Goal: Task Accomplishment & Management: Use online tool/utility

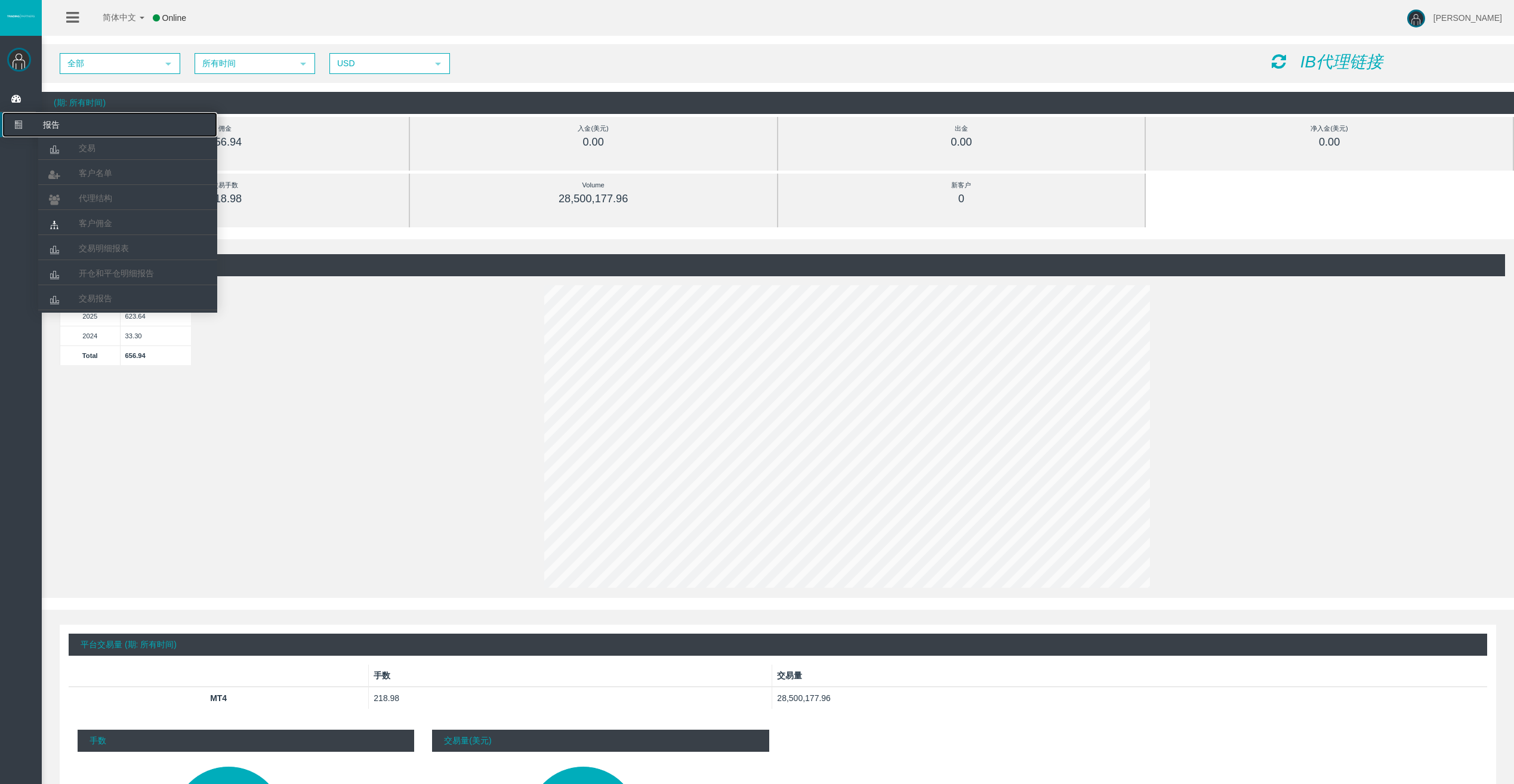
click at [21, 124] on icon at bounding box center [18, 124] width 31 height 25
click at [91, 225] on span "客户佣金" at bounding box center [96, 223] width 34 height 10
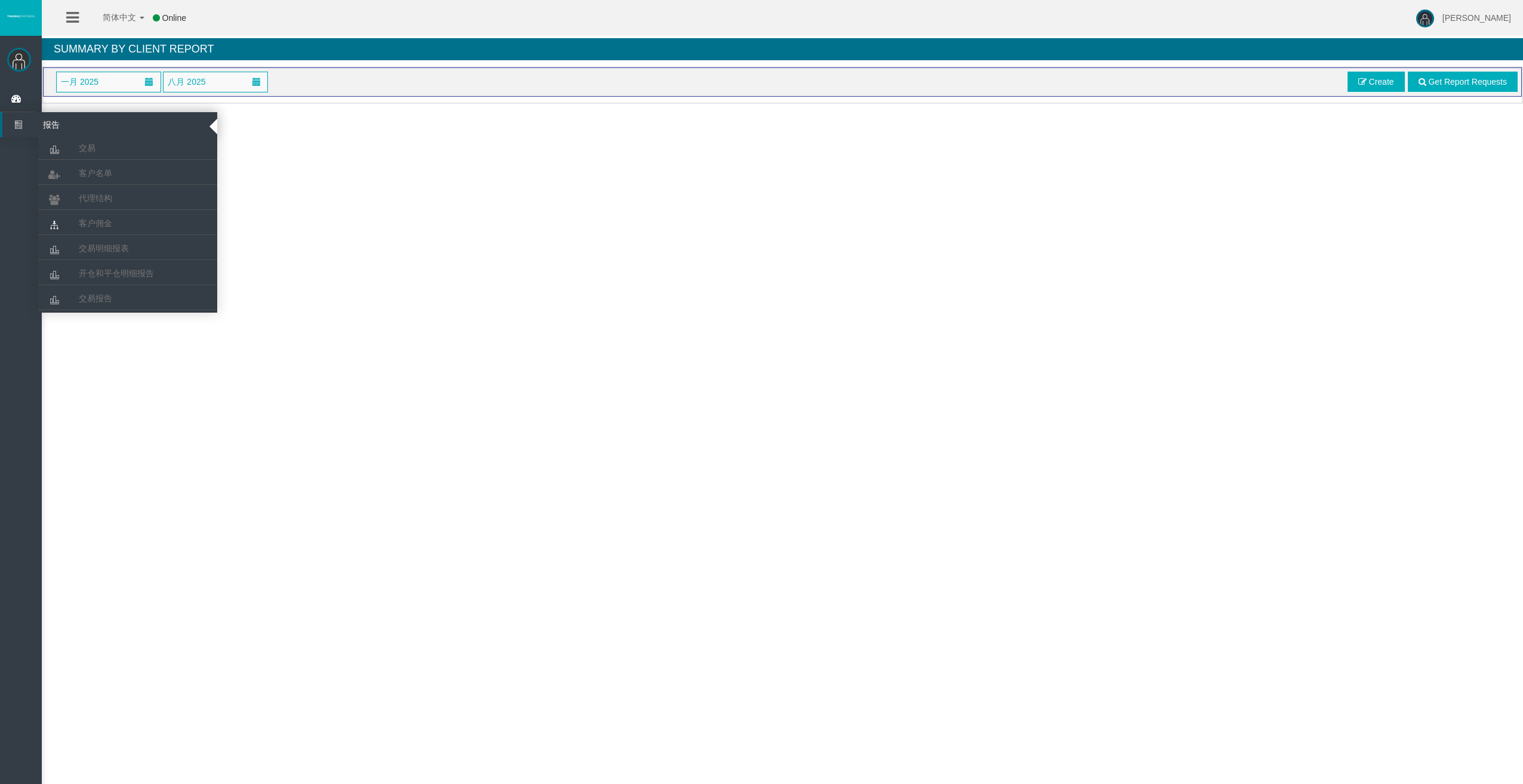
click at [21, 128] on icon at bounding box center [18, 124] width 31 height 25
click at [112, 251] on span "交易明细报表" at bounding box center [104, 248] width 50 height 10
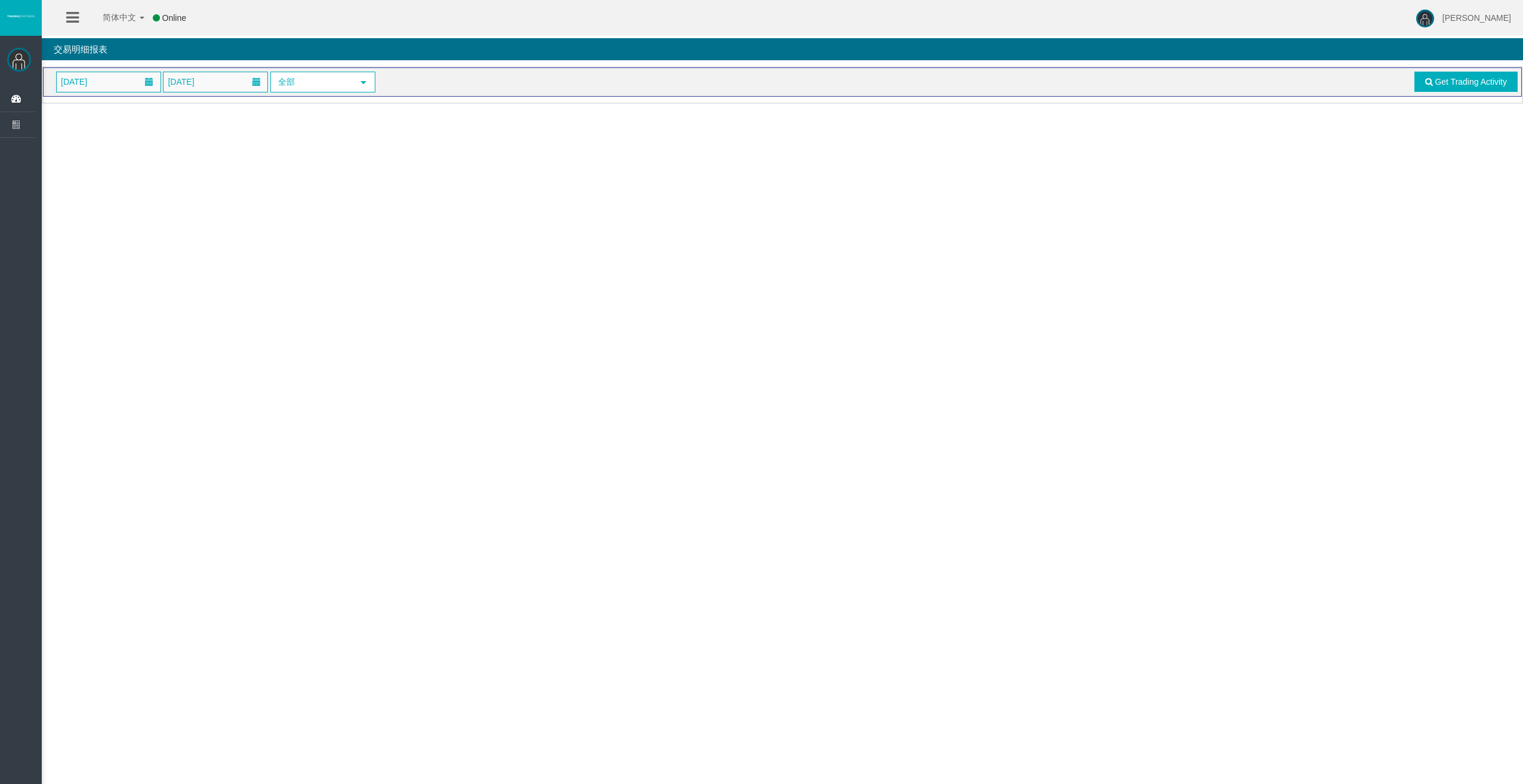
click at [91, 75] on span "[DATE]" at bounding box center [73, 82] width 34 height 16
click at [70, 110] on span at bounding box center [72, 109] width 10 height 10
click at [96, 165] on link "1" at bounding box center [92, 158] width 22 height 21
click at [221, 84] on span "[DATE]" at bounding box center [215, 82] width 104 height 20
click at [242, 161] on link "31" at bounding box center [242, 158] width 22 height 21
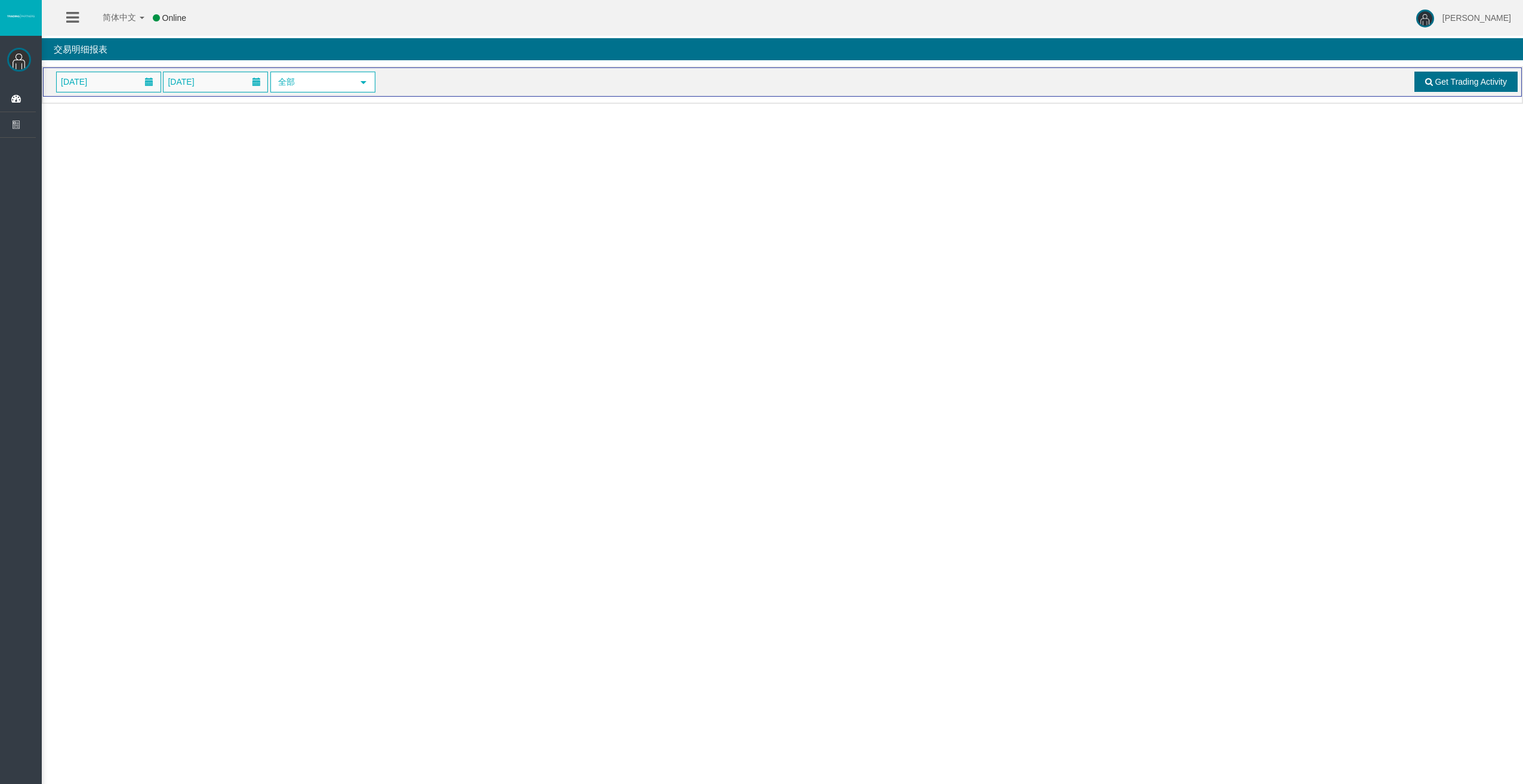
click at [1423, 84] on link "Get Trading Activity" at bounding box center [1466, 82] width 104 height 21
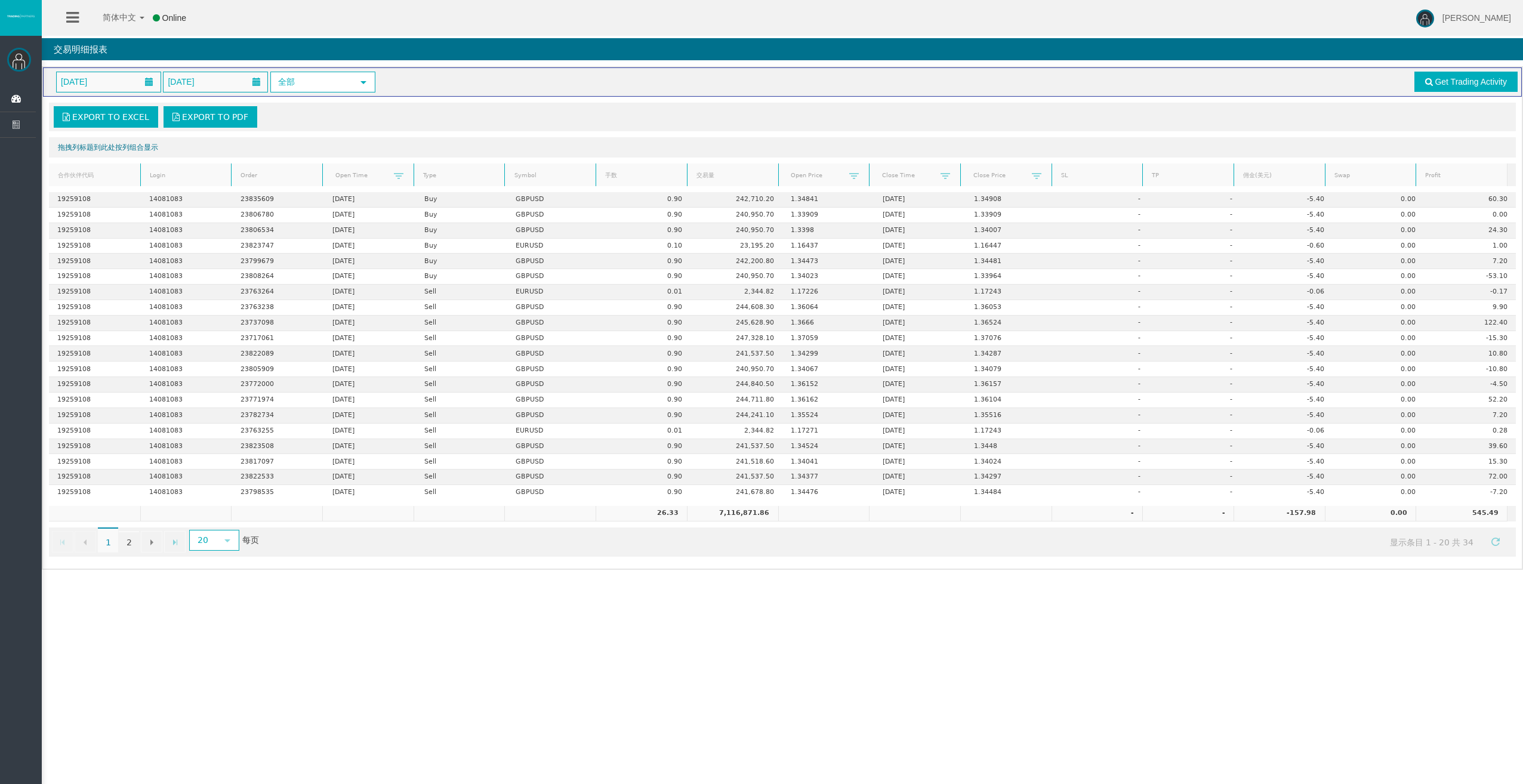
click at [429, 100] on div "Export to Excel Export to PDF 拖拽列标题到此处按列组合显示 合作伙伴代码 Login Order Open Time Type …" at bounding box center [782, 329] width 1478 height 466
click at [364, 86] on span "select" at bounding box center [364, 82] width 10 height 10
drag, startPoint x: 530, startPoint y: 86, endPoint x: 433, endPoint y: 110, distance: 99.9
click at [524, 86] on div "[DATE] [DATE] 全部 select" at bounding box center [476, 82] width 858 height 21
click at [225, 545] on span "select" at bounding box center [228, 541] width 10 height 10
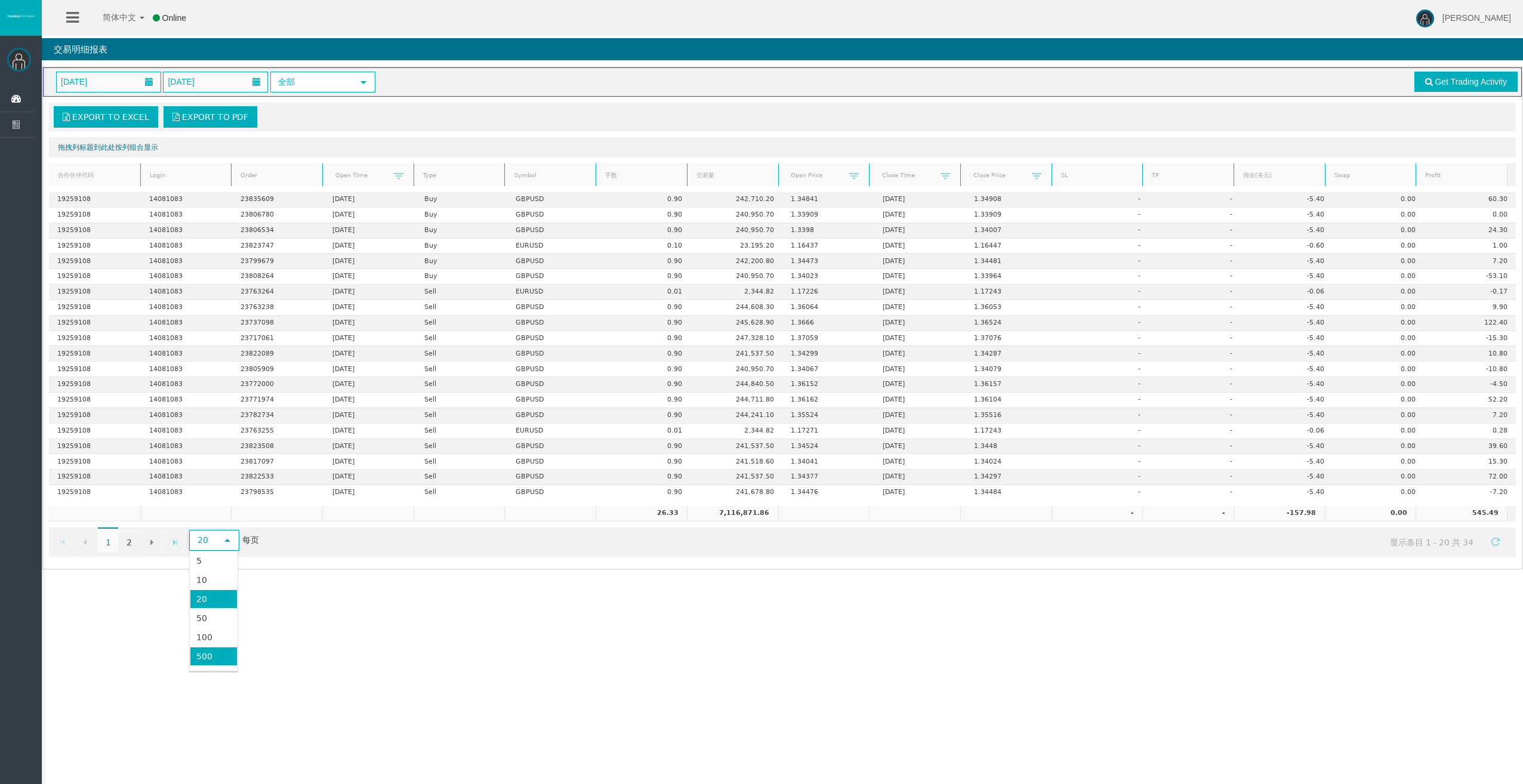
click at [210, 655] on li "500" at bounding box center [213, 655] width 47 height 19
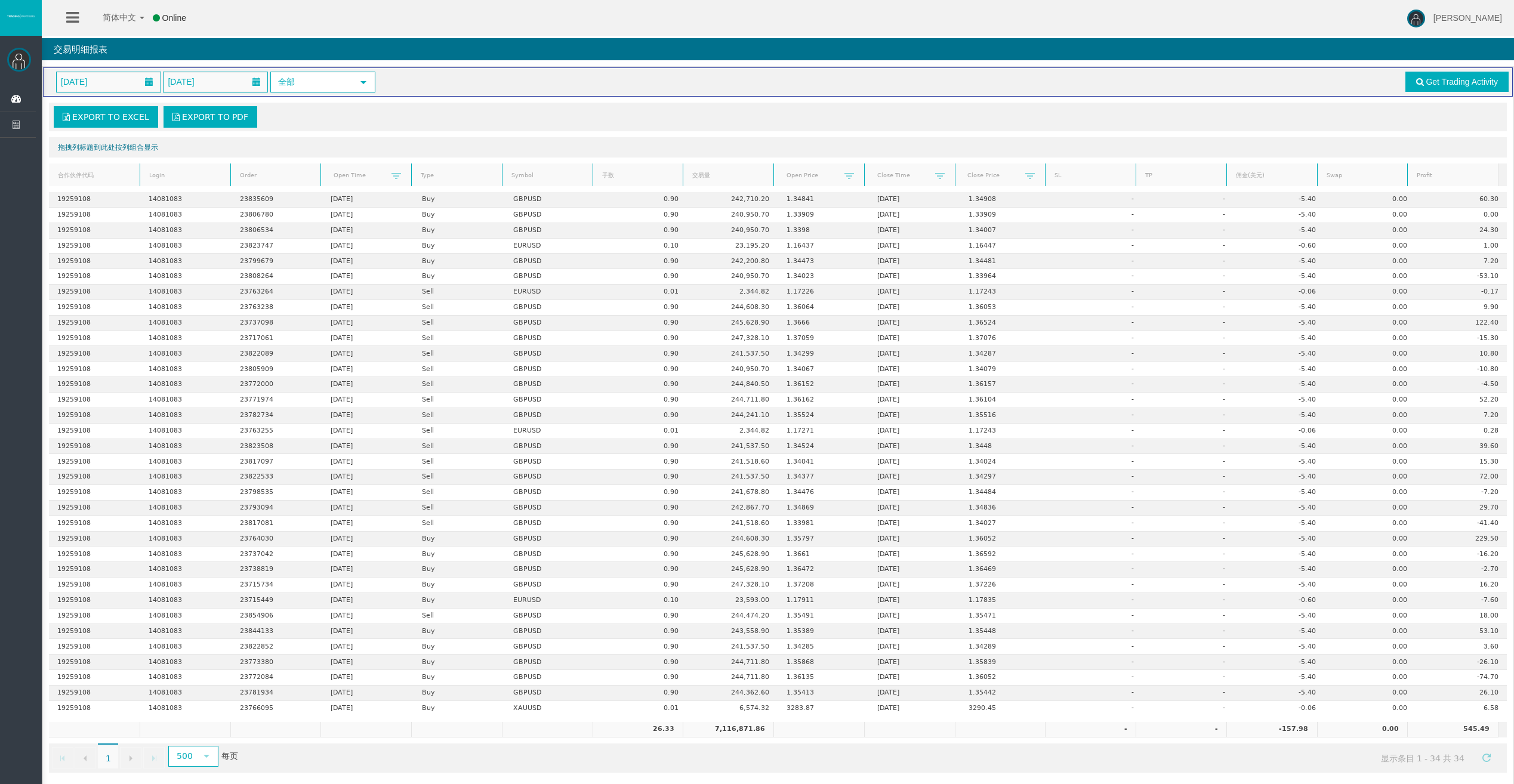
click at [1279, 90] on div "[DATE] [DATE] 全部 select Get Trading Activity" at bounding box center [778, 82] width 1461 height 21
click at [1469, 115] on div "Export to Excel Export to PDF" at bounding box center [778, 117] width 1451 height 21
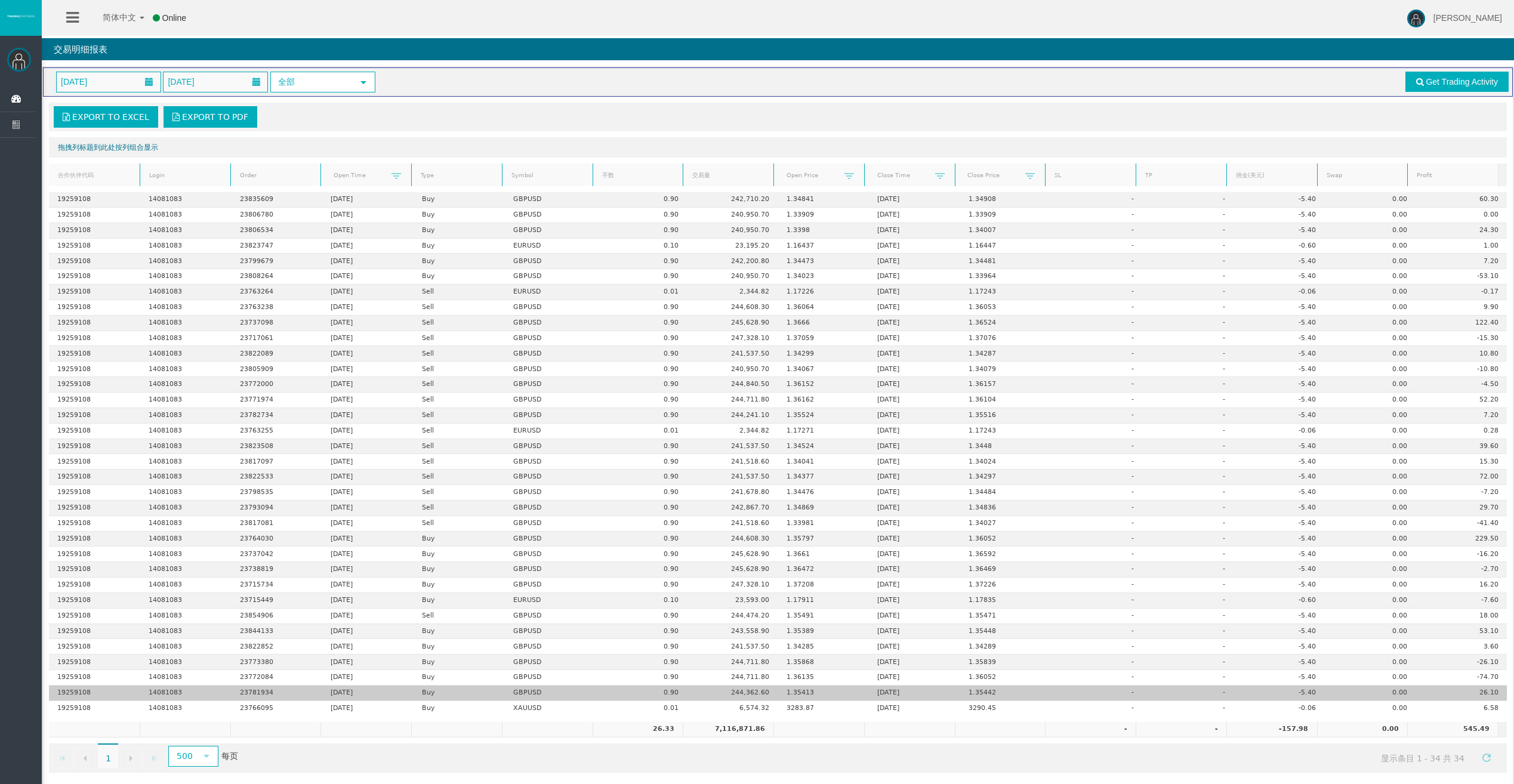
scroll to position [7, 0]
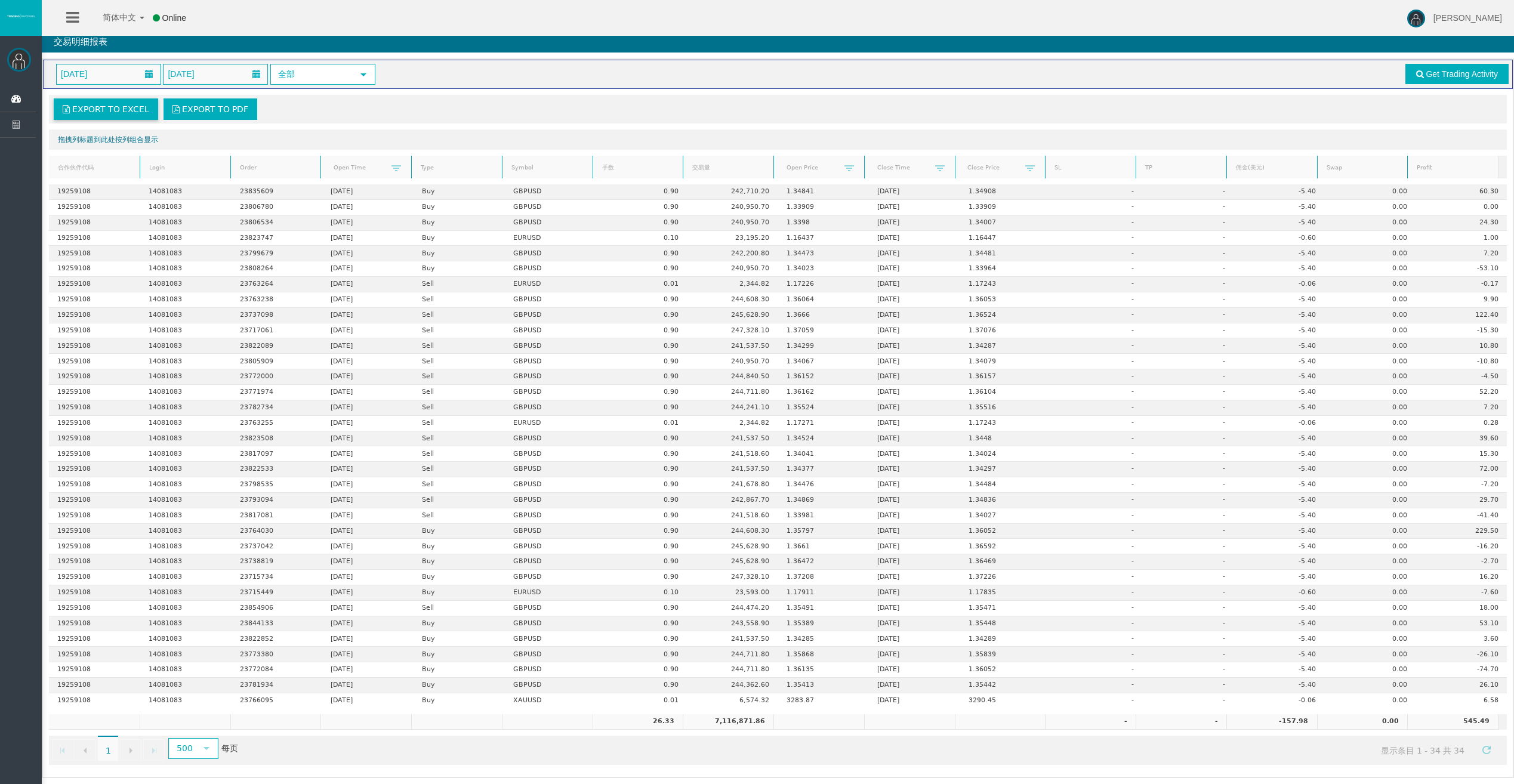
click at [113, 110] on span "Export to Excel" at bounding box center [110, 110] width 77 height 10
